Goal: Information Seeking & Learning: Learn about a topic

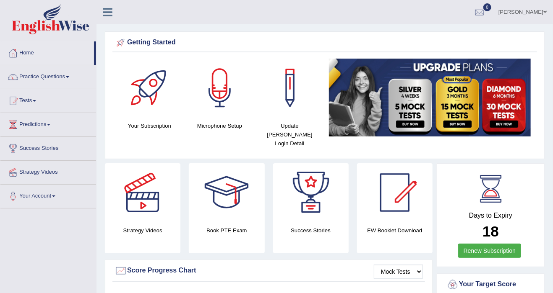
click at [37, 101] on link "Tests" at bounding box center [48, 99] width 96 height 21
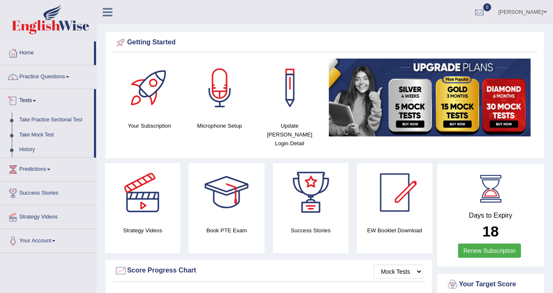
click at [36, 101] on span at bounding box center [34, 101] width 3 height 2
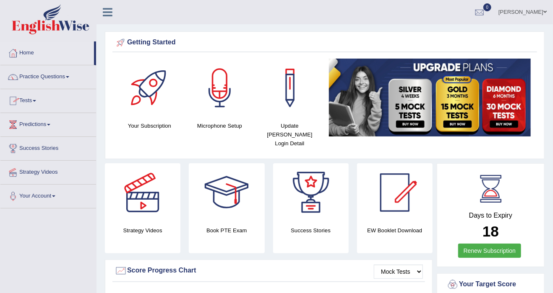
click at [36, 101] on span at bounding box center [34, 101] width 3 height 2
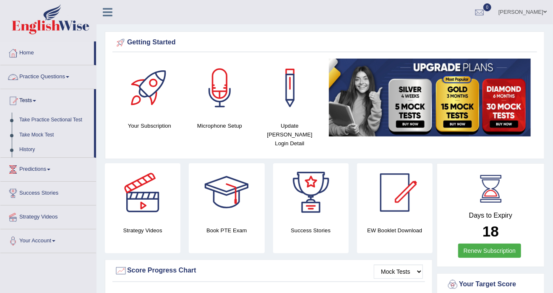
click at [72, 76] on link "Practice Questions" at bounding box center [48, 75] width 96 height 21
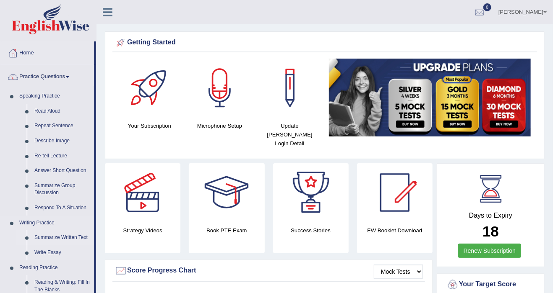
click at [45, 240] on link "Summarize Written Text" at bounding box center [62, 238] width 63 height 15
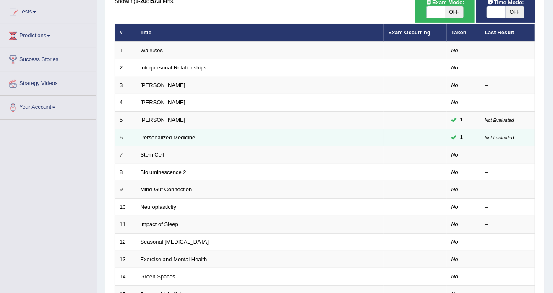
scroll to position [101, 0]
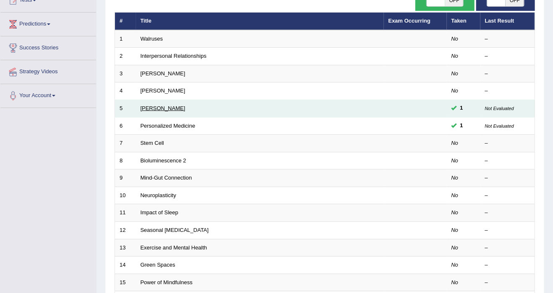
click at [164, 106] on link "Elizabeth Blackwell" at bounding box center [162, 108] width 45 height 6
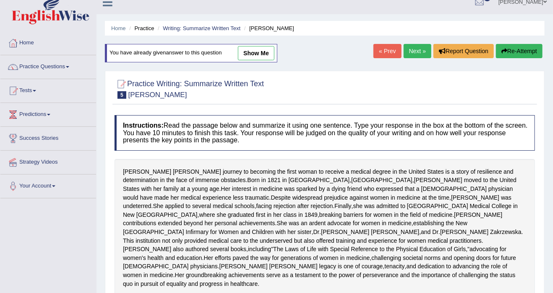
scroll to position [8, 0]
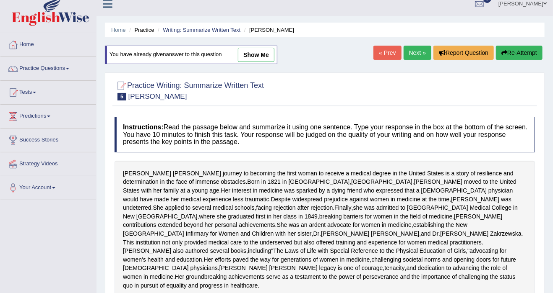
click at [265, 57] on link "show me" at bounding box center [256, 55] width 36 height 14
type textarea "The passage outlines Elizabeth Blackwell's medical career, explaining that, des…"
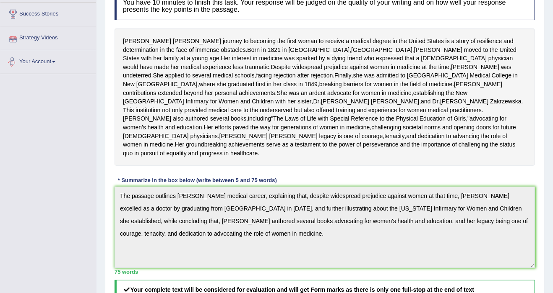
scroll to position [0, 0]
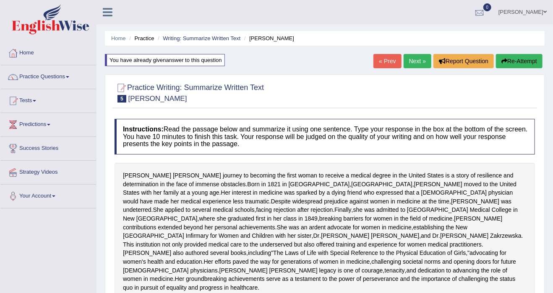
click at [485, 12] on div at bounding box center [479, 12] width 13 height 13
click at [445, 35] on strong "See All Alerts" at bounding box center [426, 35] width 37 height 7
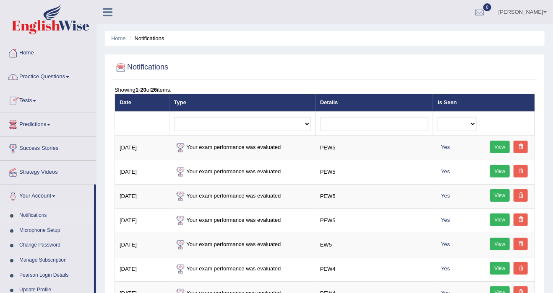
click at [59, 75] on link "Practice Questions" at bounding box center [48, 75] width 96 height 21
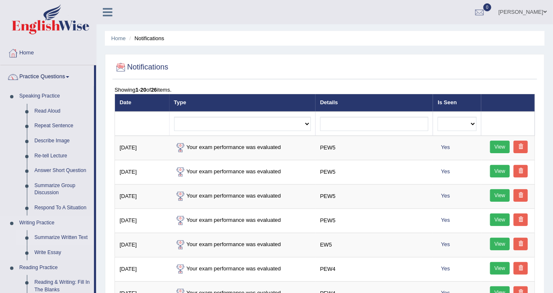
click at [60, 239] on link "Summarize Written Text" at bounding box center [62, 238] width 63 height 15
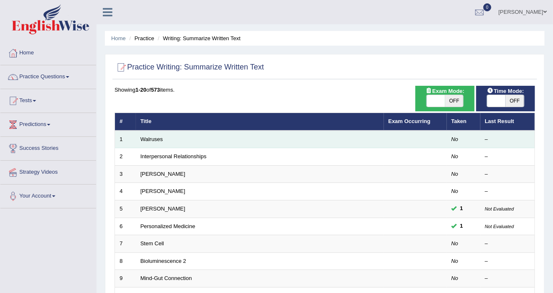
click at [455, 139] on em "No" at bounding box center [454, 139] width 7 height 6
click at [154, 139] on link "Walruses" at bounding box center [151, 139] width 23 height 6
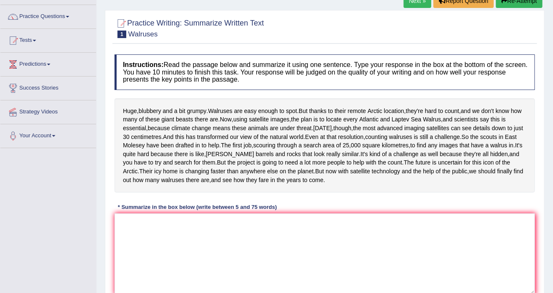
scroll to position [55, 0]
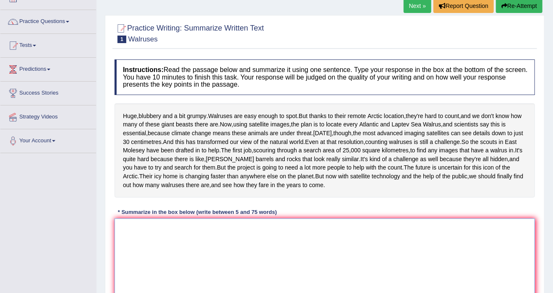
click at [169, 257] on textarea at bounding box center [324, 259] width 420 height 81
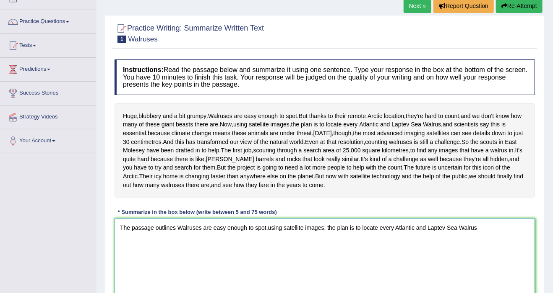
type textarea "The passage outlines Walruses are easy enough to spot,using satellite images, t…"
drag, startPoint x: 481, startPoint y: 258, endPoint x: -3, endPoint y: 160, distance: 494.1
click at [0, 160] on html "Toggle navigation Home Practice Questions Speaking Practice Read Aloud Repeat S…" at bounding box center [276, 91] width 553 height 293
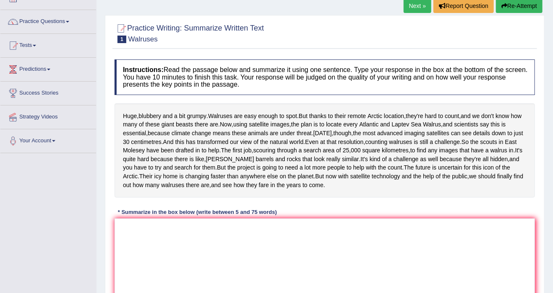
scroll to position [0, 0]
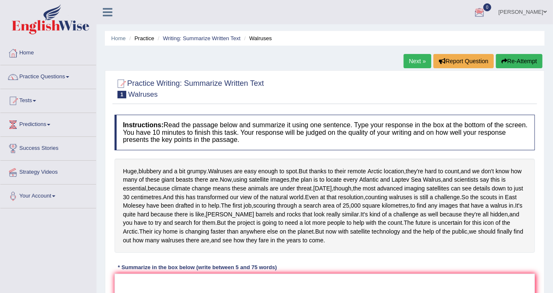
click at [485, 10] on div at bounding box center [479, 12] width 13 height 13
click at [67, 78] on link "Practice Questions" at bounding box center [48, 75] width 96 height 21
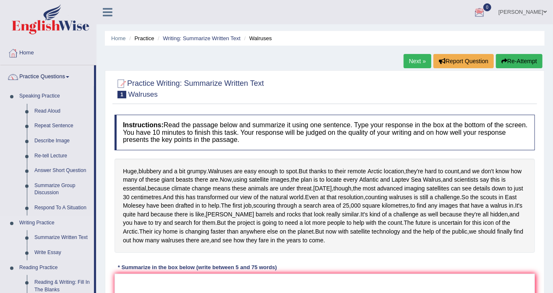
click at [0, 65] on link "Practice Questions" at bounding box center [46, 75] width 93 height 21
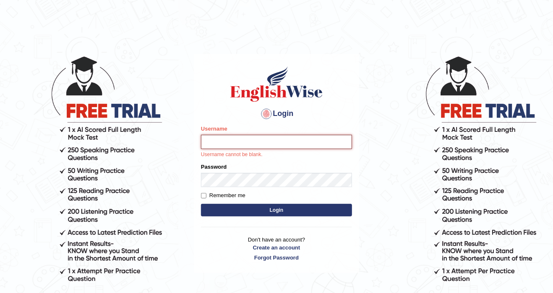
type input "j"
click at [241, 144] on input "j" at bounding box center [276, 142] width 151 height 14
type input "J"
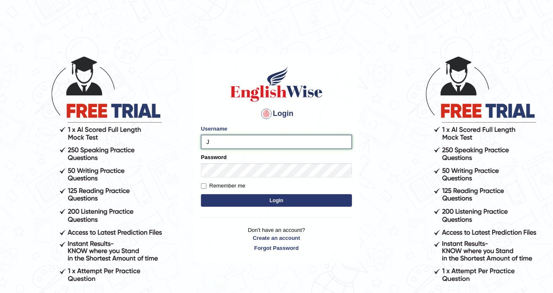
click at [261, 143] on input "J" at bounding box center [276, 142] width 151 height 14
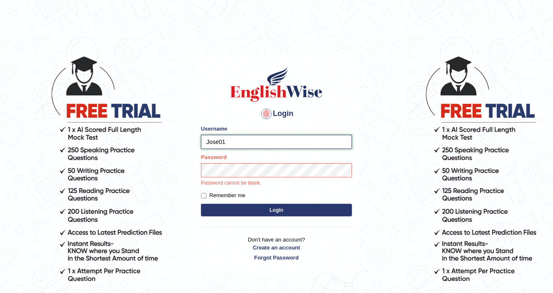
type input "Jose01"
click at [201, 204] on button "Login" at bounding box center [276, 210] width 151 height 13
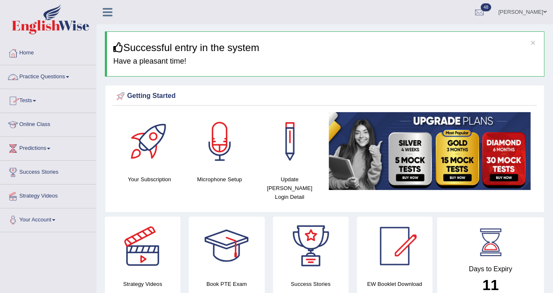
click at [67, 76] on link "Practice Questions" at bounding box center [48, 75] width 96 height 21
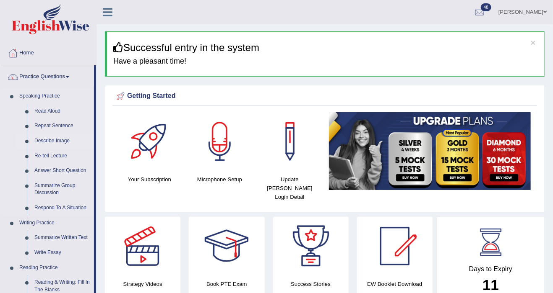
click at [63, 140] on link "Describe Image" at bounding box center [62, 141] width 63 height 15
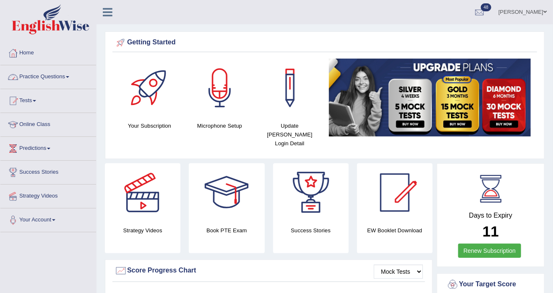
click at [68, 77] on link "Practice Questions" at bounding box center [48, 75] width 96 height 21
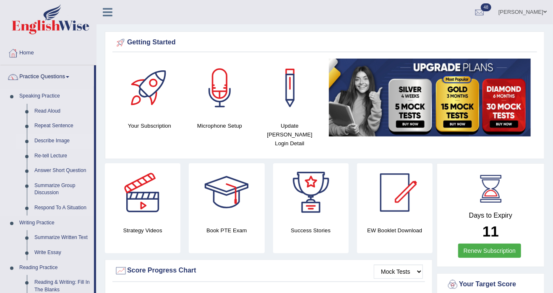
click at [52, 141] on link "Describe Image" at bounding box center [62, 141] width 63 height 15
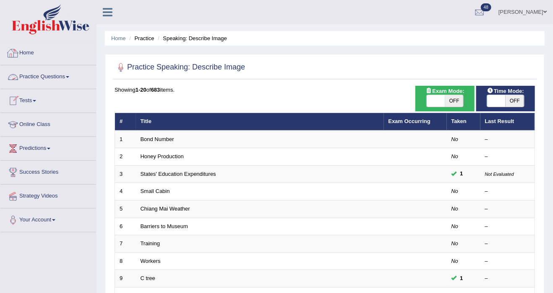
click at [30, 50] on link "Home" at bounding box center [48, 52] width 96 height 21
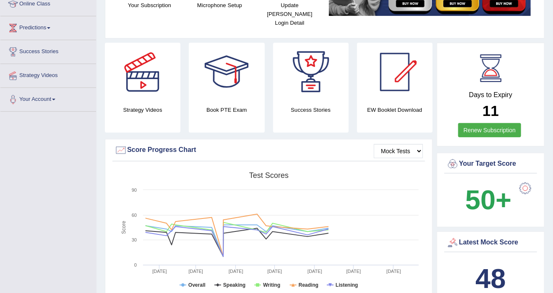
scroll to position [134, 0]
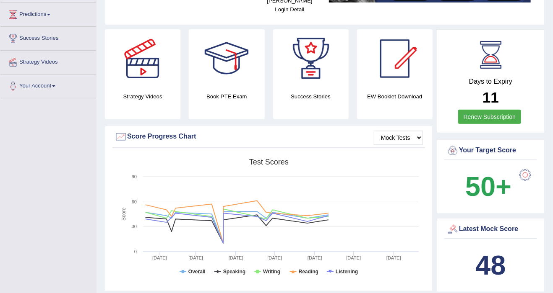
click at [0, 3] on link "Predictions" at bounding box center [48, 13] width 96 height 21
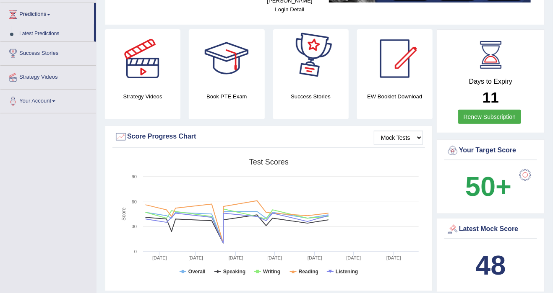
drag, startPoint x: 326, startPoint y: 23, endPoint x: 326, endPoint y: 89, distance: 65.8
